Goal: Find specific page/section: Find specific page/section

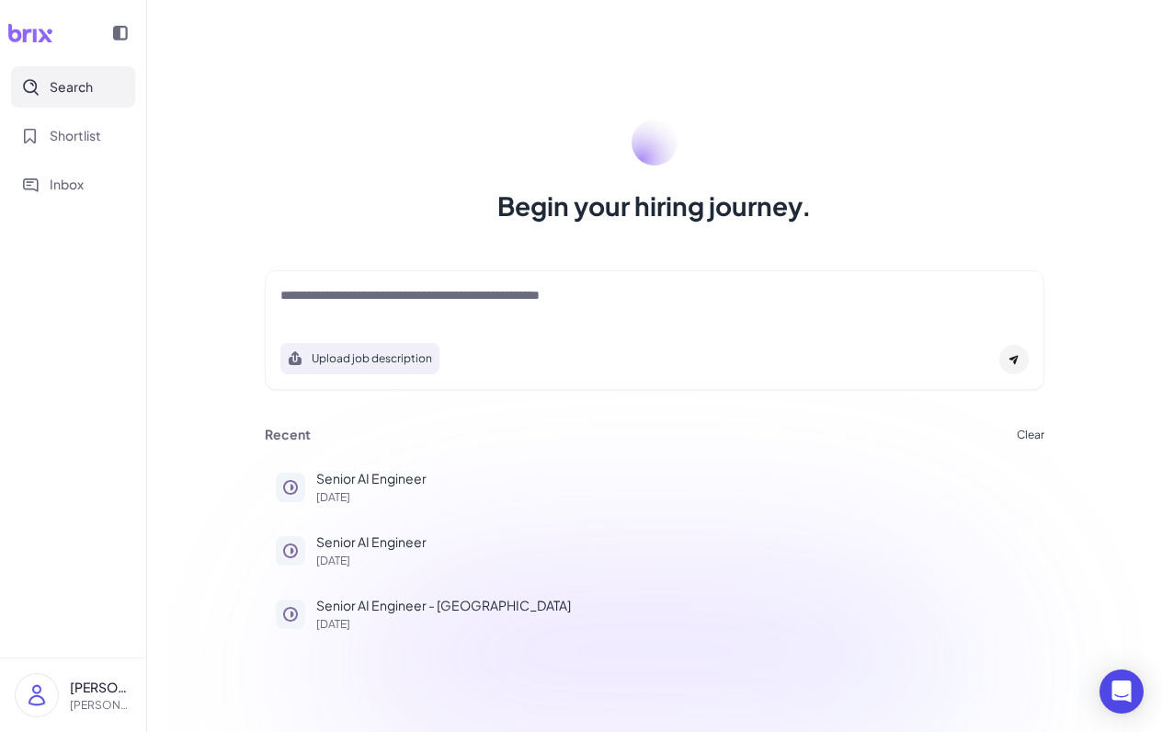
click at [496, 297] on textarea at bounding box center [654, 297] width 748 height 22
click at [104, 136] on button "Shortlist" at bounding box center [73, 135] width 124 height 41
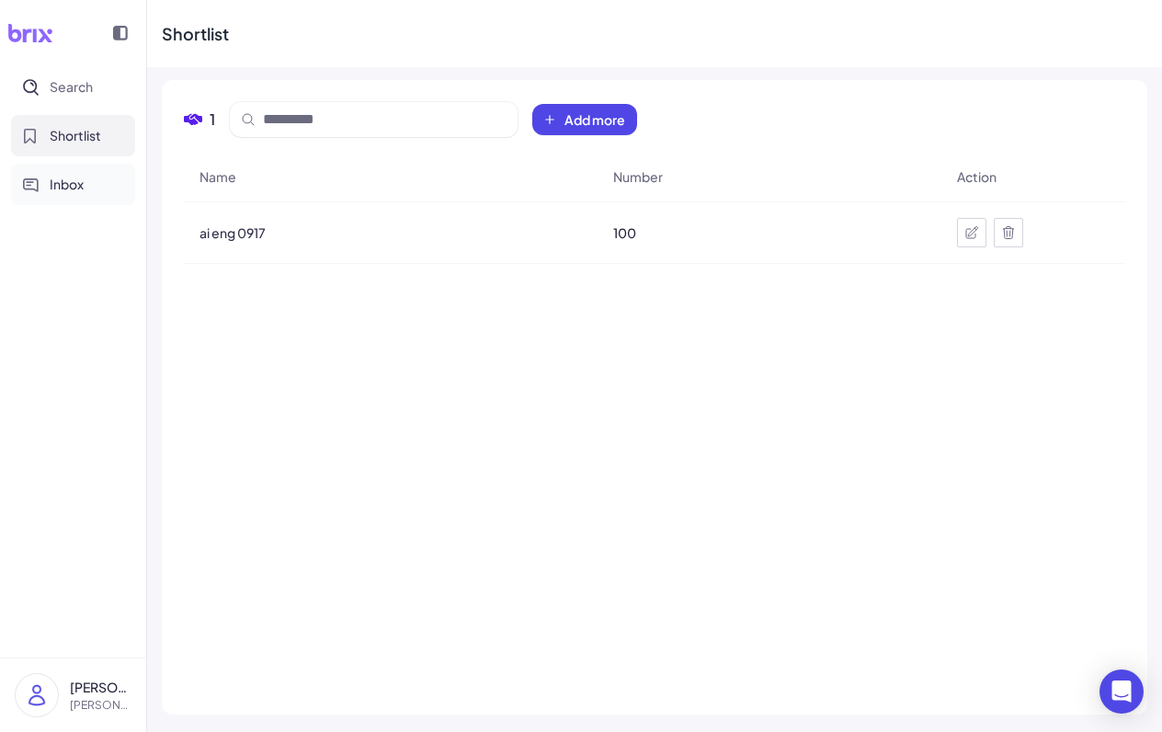
click at [80, 183] on span "Inbox" at bounding box center [67, 184] width 34 height 19
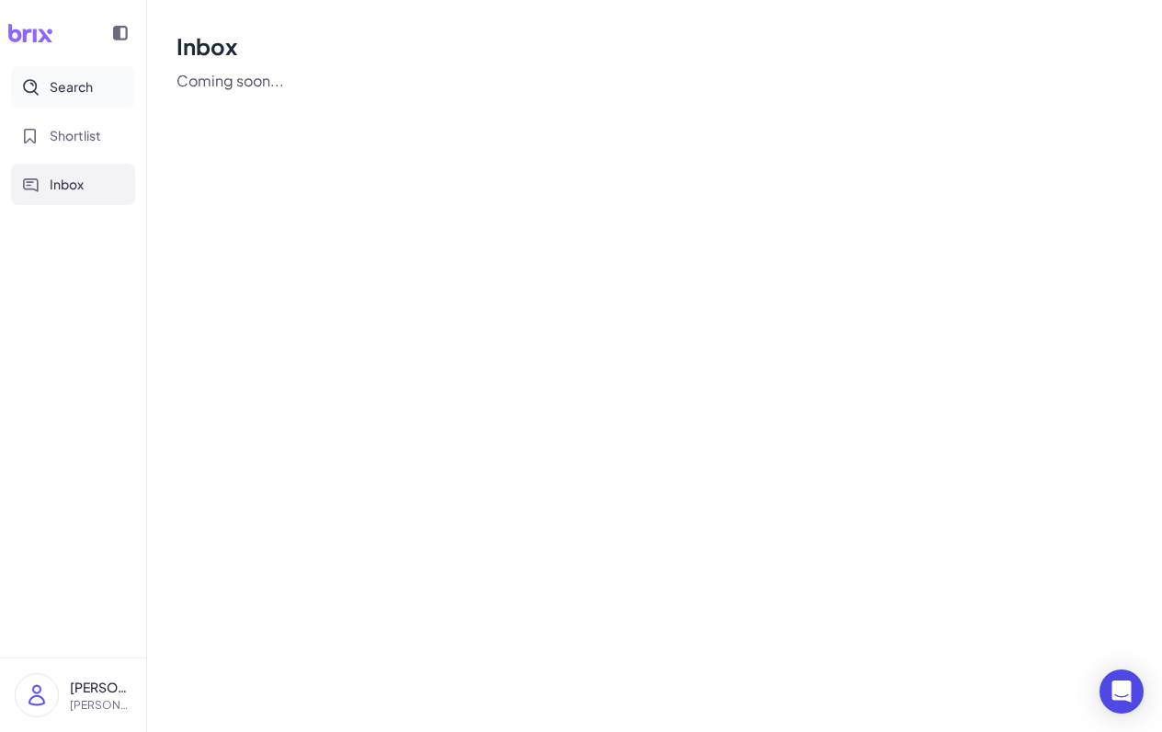
click at [90, 102] on button "Search" at bounding box center [73, 86] width 124 height 41
